Goal: Register for event/course

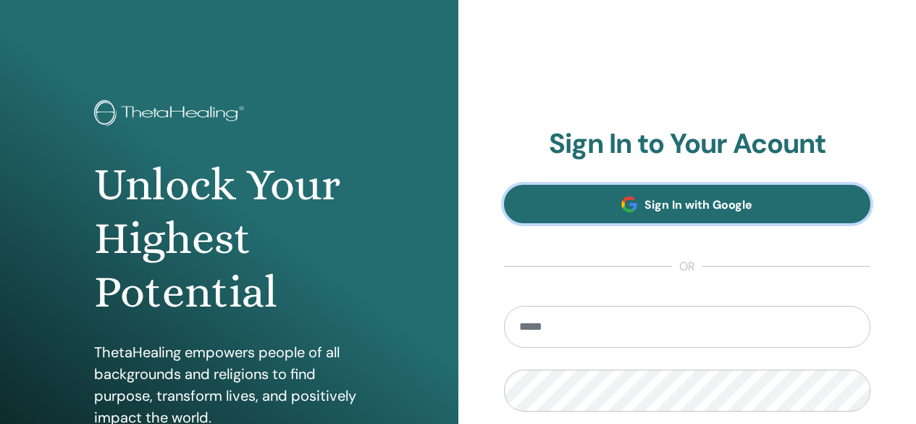
click at [717, 206] on span "Sign In with Google" at bounding box center [699, 204] width 108 height 15
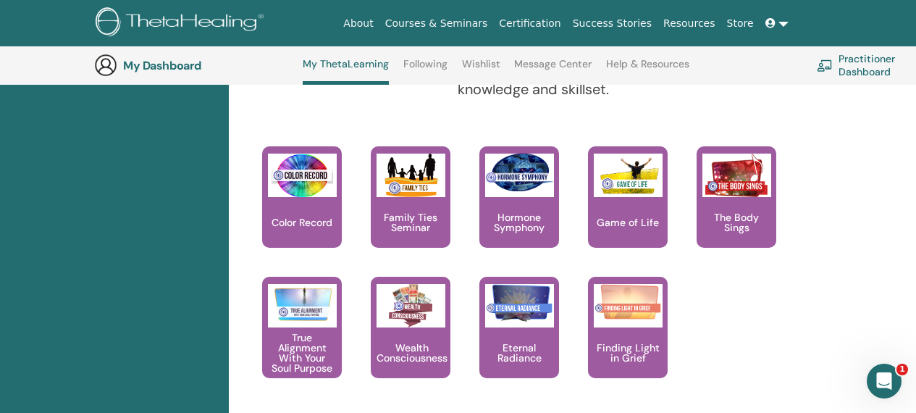
scroll to position [2065, 0]
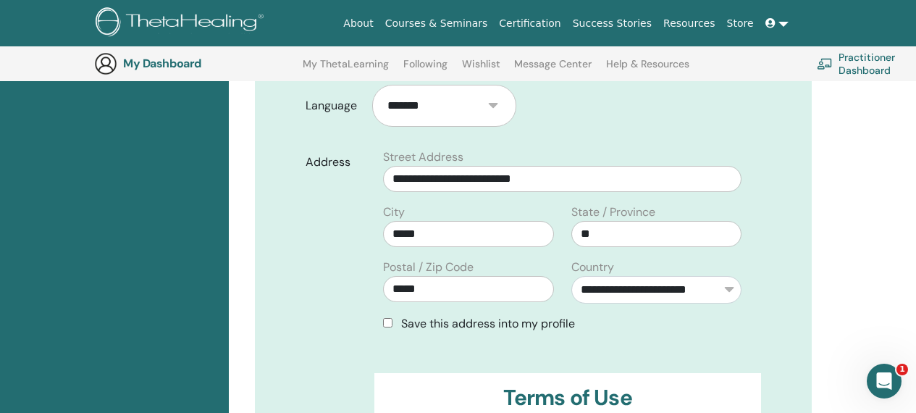
scroll to position [614, 0]
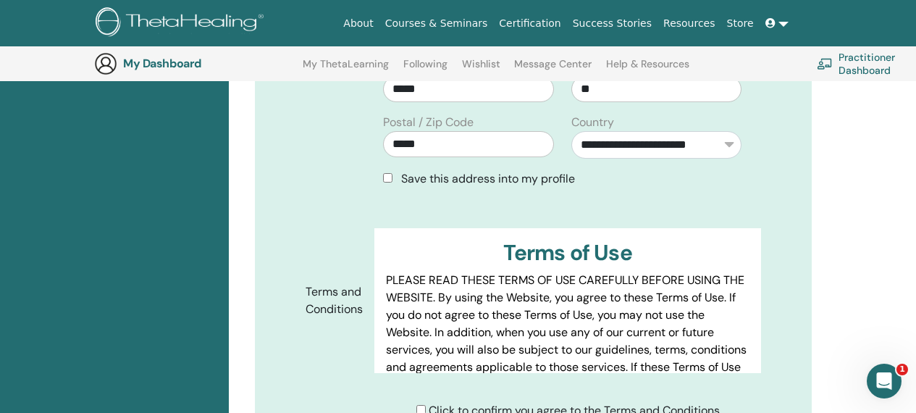
click at [388, 170] on div "Save this address into my profile" at bounding box center [562, 178] width 359 height 17
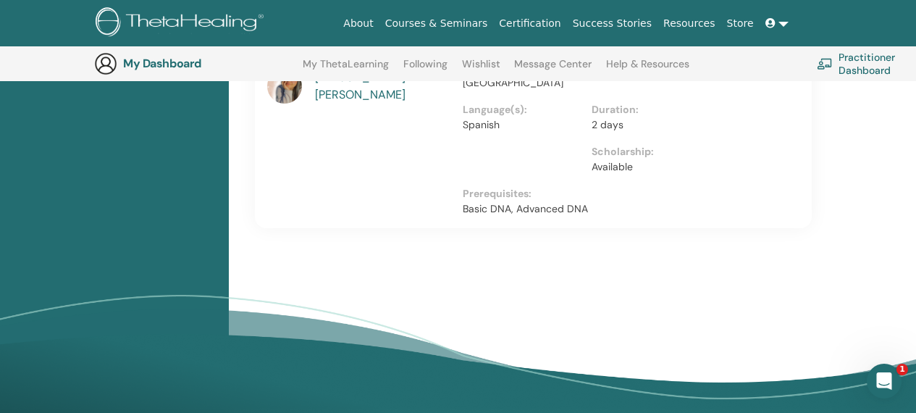
scroll to position [977, 0]
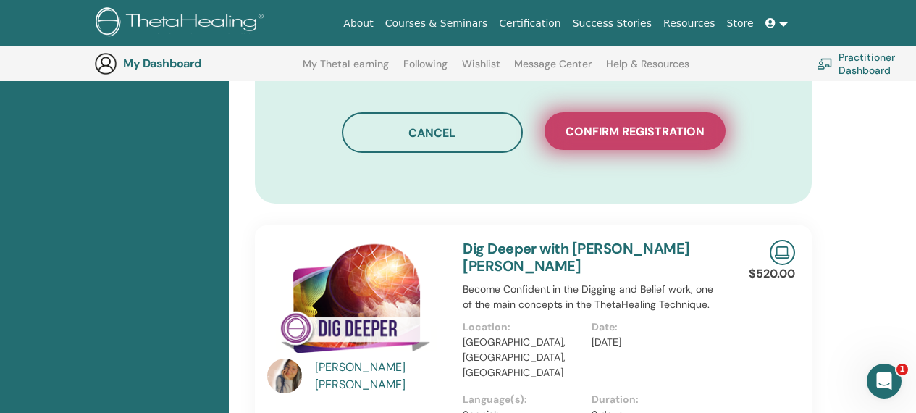
click at [627, 124] on span "Confirm registration" at bounding box center [635, 131] width 139 height 15
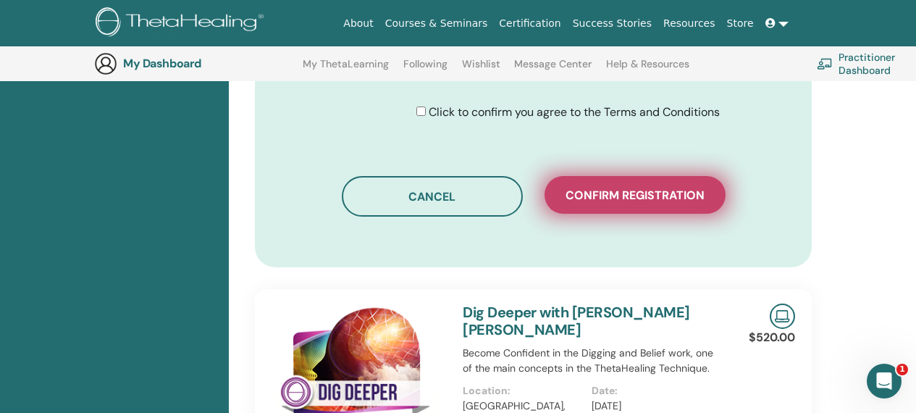
click at [653, 176] on button "Confirm registration" at bounding box center [635, 195] width 181 height 38
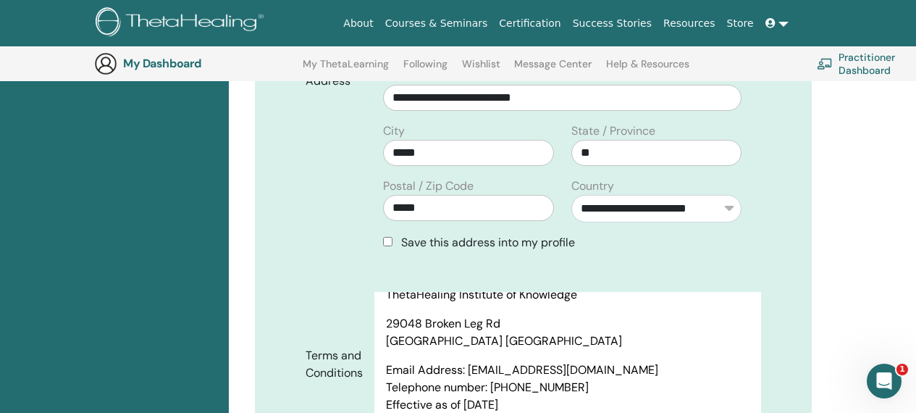
scroll to position [325, 0]
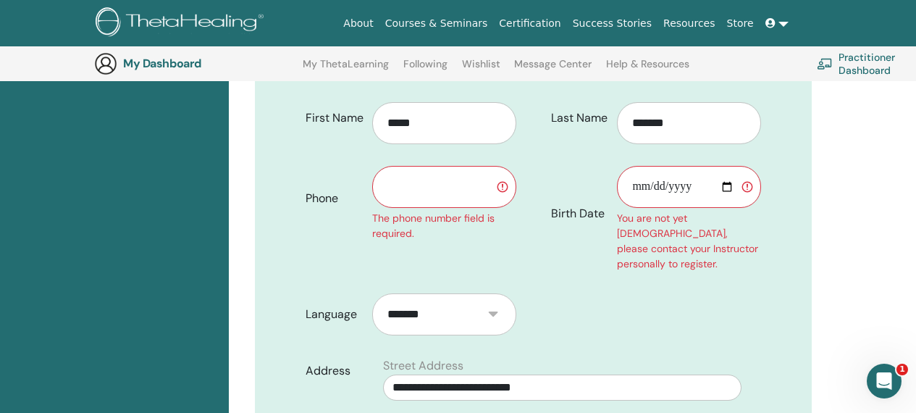
click at [456, 166] on input "text" at bounding box center [444, 187] width 144 height 42
type input "**********"
click at [670, 177] on input "Birth Date" at bounding box center [689, 187] width 144 height 42
type input "**********"
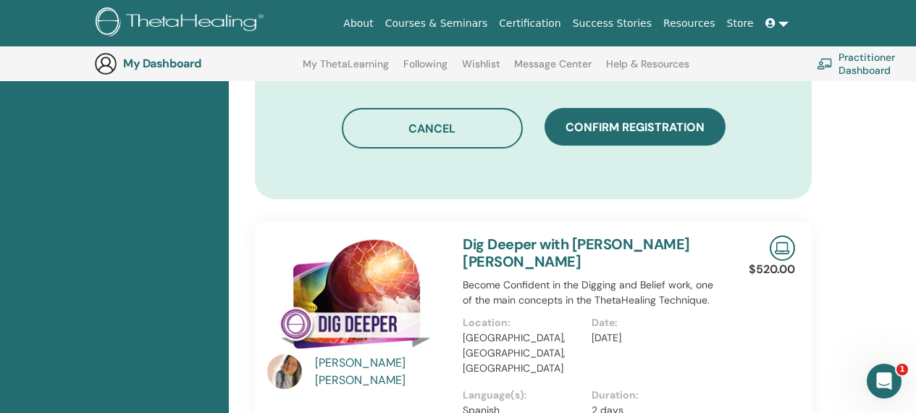
scroll to position [900, 0]
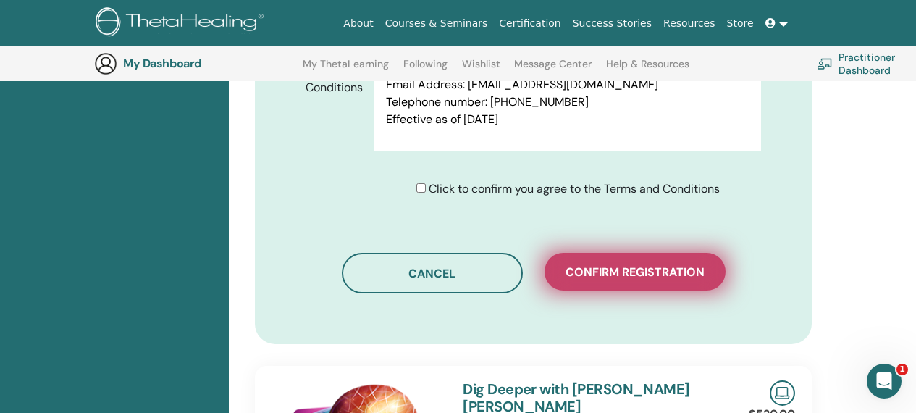
click at [660, 264] on span "Confirm registration" at bounding box center [635, 271] width 139 height 15
